Goal: Check status: Check status

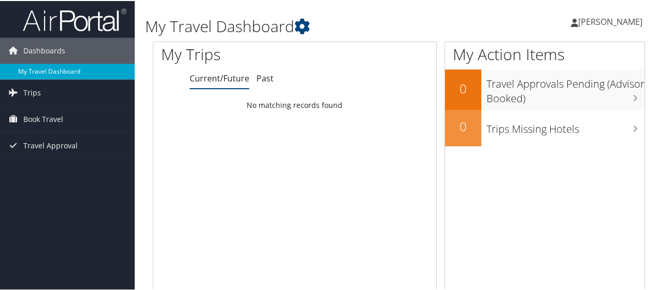
click at [77, 75] on link "My Travel Dashboard" at bounding box center [67, 71] width 135 height 16
click at [55, 143] on span "Travel Approval" at bounding box center [50, 145] width 54 height 26
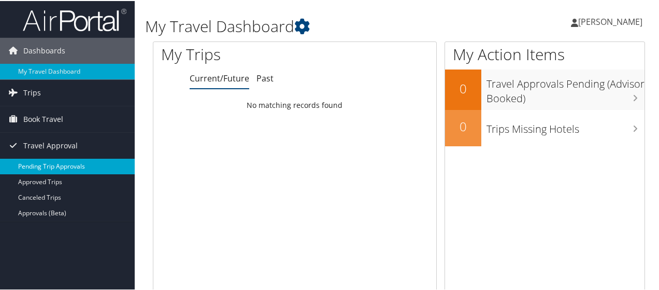
click at [61, 161] on link "Pending Trip Approvals" at bounding box center [67, 166] width 135 height 16
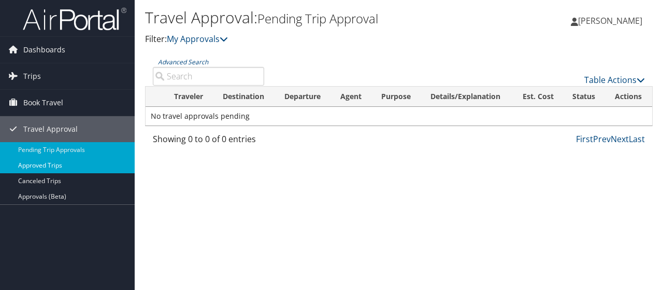
click at [78, 164] on link "Approved Trips" at bounding box center [67, 166] width 135 height 16
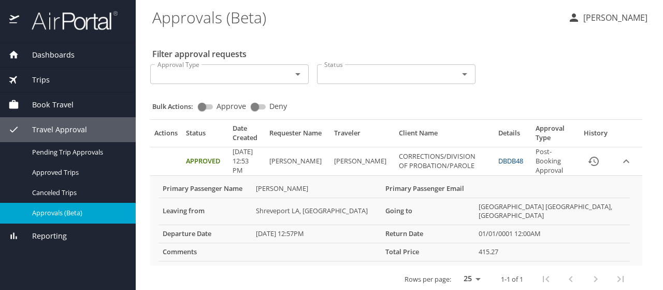
click at [505, 161] on link "DBDB48" at bounding box center [511, 160] width 25 height 9
click at [503, 159] on link "DBDB48" at bounding box center [511, 160] width 25 height 9
click at [506, 159] on link "DBDB48" at bounding box center [511, 160] width 25 height 9
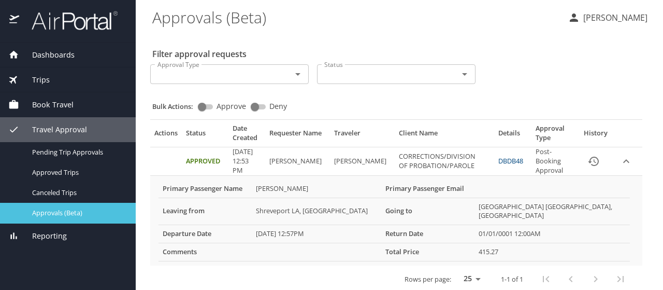
click at [42, 212] on span "Approvals (Beta)" at bounding box center [77, 213] width 91 height 10
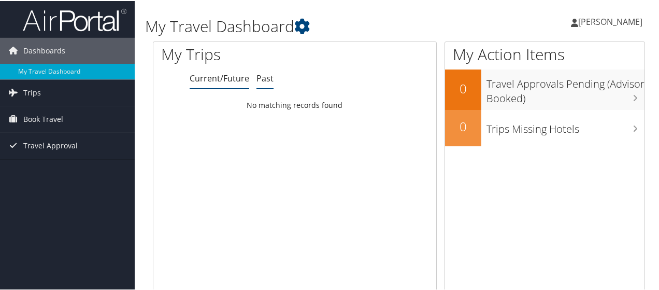
click at [260, 83] on link "Past" at bounding box center [265, 77] width 17 height 11
click at [220, 83] on li "Current/Future" at bounding box center [220, 77] width 60 height 19
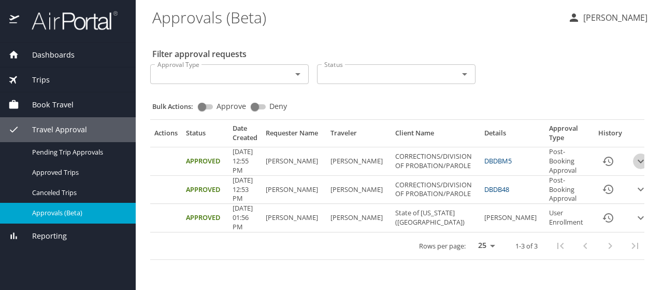
click at [638, 161] on icon "expand row" at bounding box center [641, 161] width 6 height 4
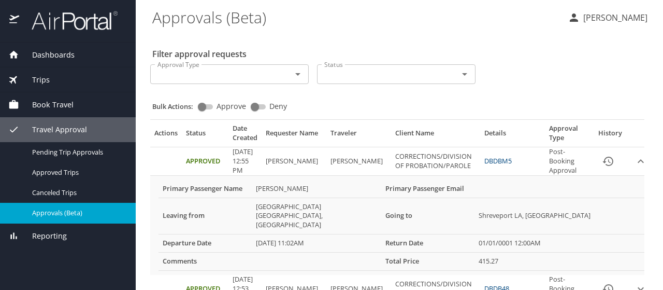
scroll to position [50, 0]
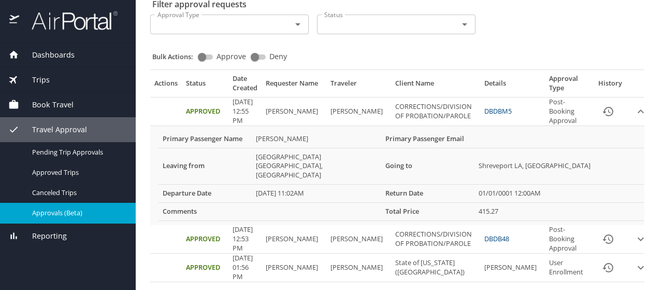
click at [635, 233] on icon "expand row" at bounding box center [641, 239] width 12 height 12
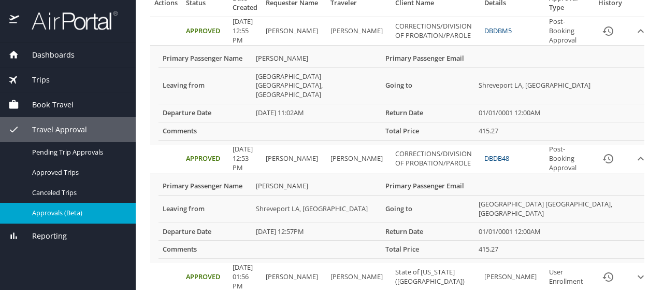
scroll to position [118, 0]
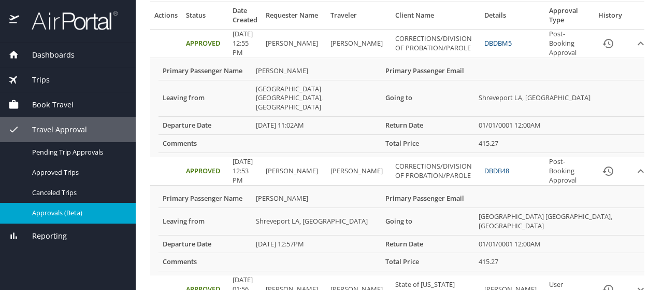
drag, startPoint x: 662, startPoint y: 143, endPoint x: 640, endPoint y: 20, distance: 124.6
click at [640, 20] on main "Approvals (Beta) [PERSON_NAME] Filter approval requests Approval Type Approval …" at bounding box center [400, 145] width 528 height 290
drag, startPoint x: 599, startPoint y: 217, endPoint x: 663, endPoint y: 118, distance: 117.7
click at [623, 191] on div "Primary Passenger Name [PERSON_NAME] Primary Passenger Email Leaving from [GEOG…" at bounding box center [401, 231] width 494 height 90
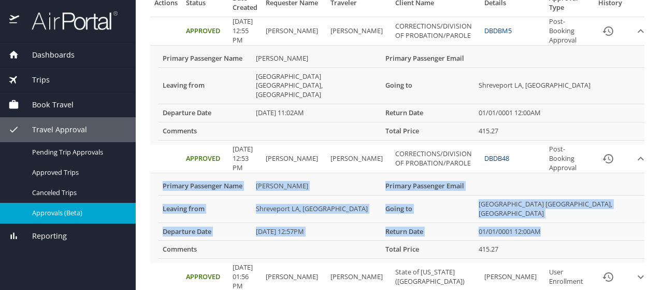
scroll to position [101, 0]
